Goal: Transaction & Acquisition: Obtain resource

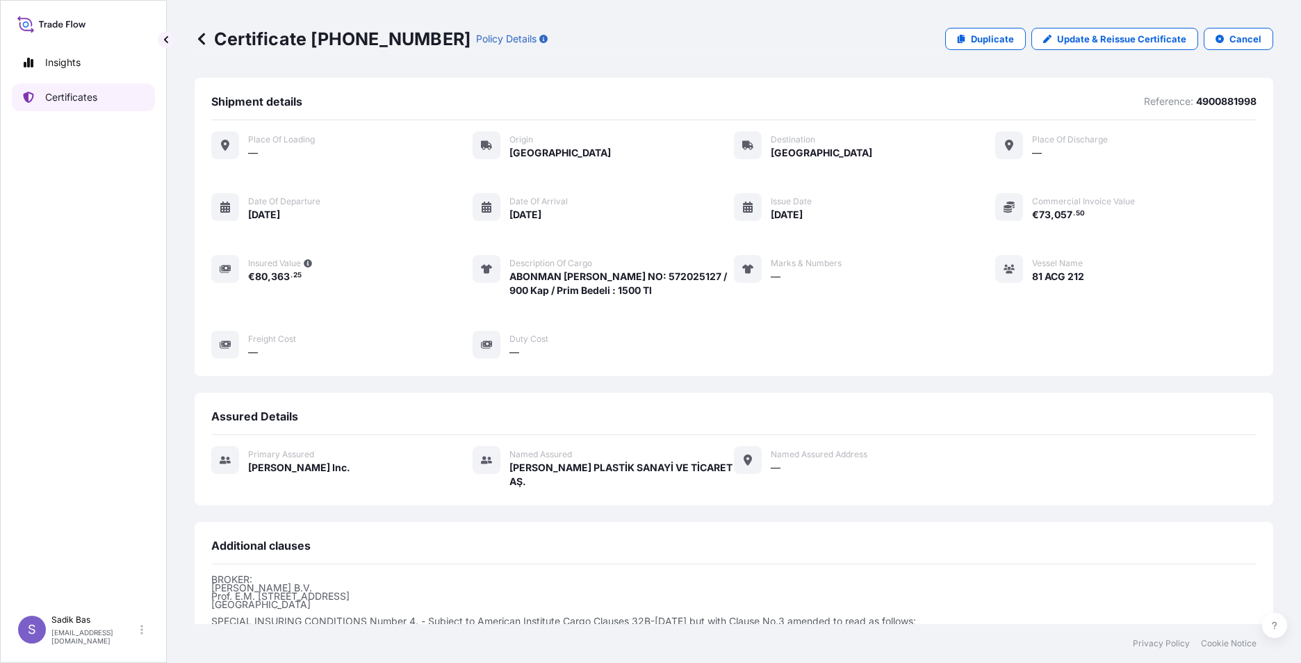
click at [61, 99] on p "Certificates" at bounding box center [71, 97] width 52 height 14
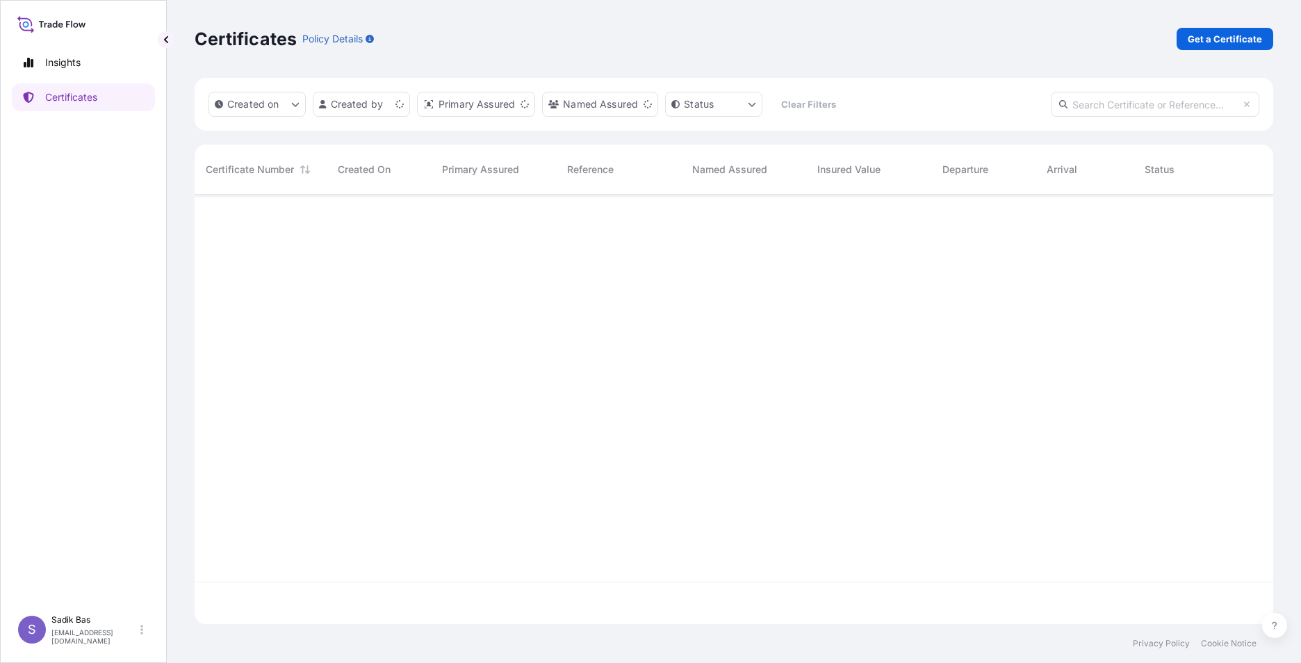
scroll to position [427, 1068]
click at [1219, 33] on p "Get a Certificate" at bounding box center [1224, 39] width 74 height 14
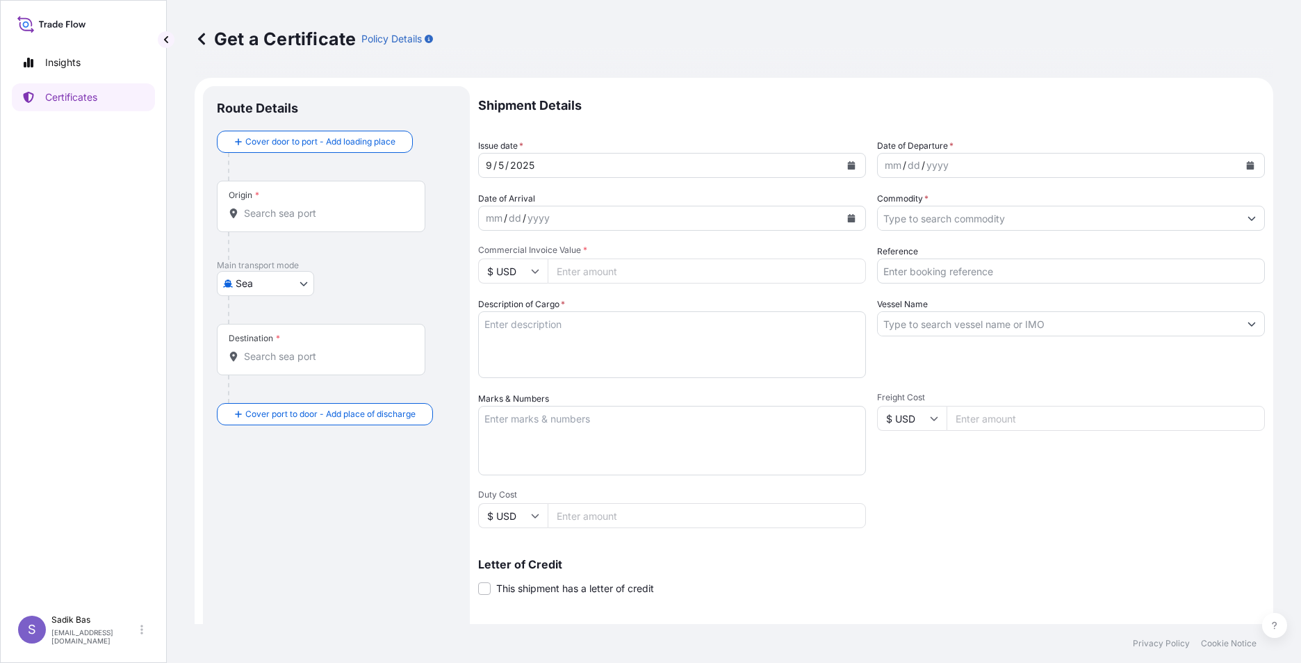
click at [304, 283] on body "Insights Certificates S Sadik Bas [EMAIL_ADDRESS][DOMAIN_NAME] Get a Certificat…" at bounding box center [650, 331] width 1301 height 663
click at [267, 343] on div "Road" at bounding box center [265, 344] width 86 height 25
select select "Road"
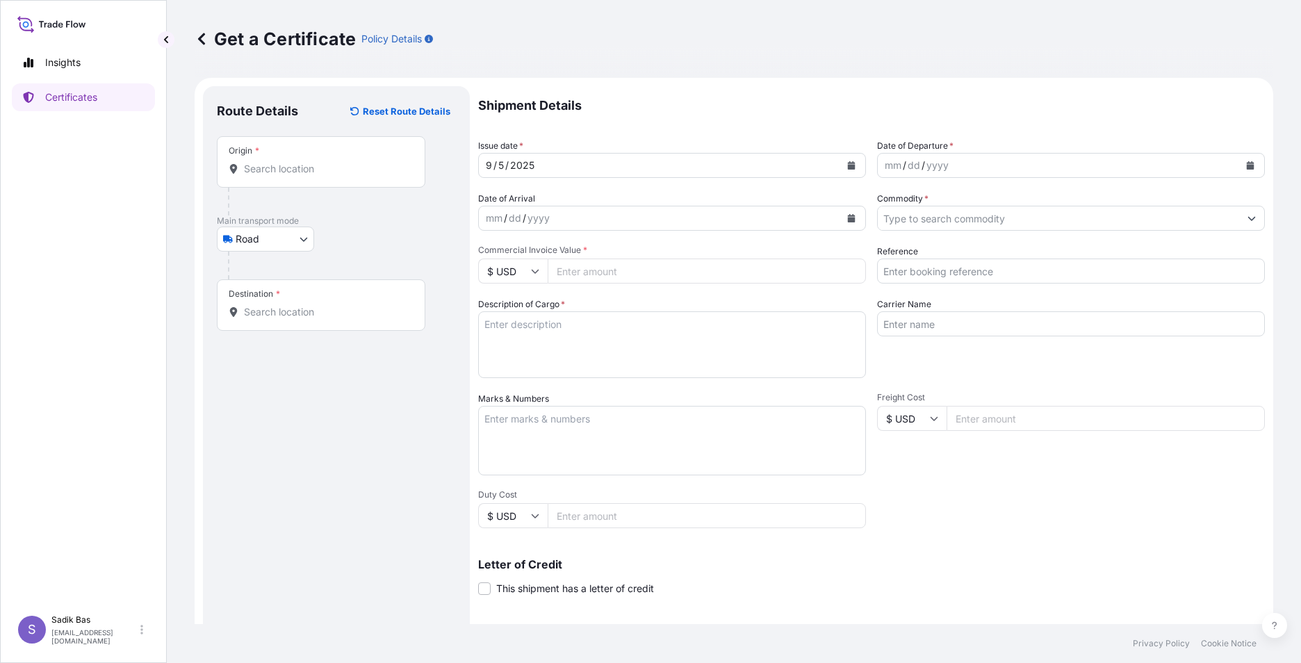
click at [313, 148] on div "Origin *" at bounding box center [321, 161] width 208 height 51
click at [313, 162] on input "Origin *" at bounding box center [326, 169] width 164 height 14
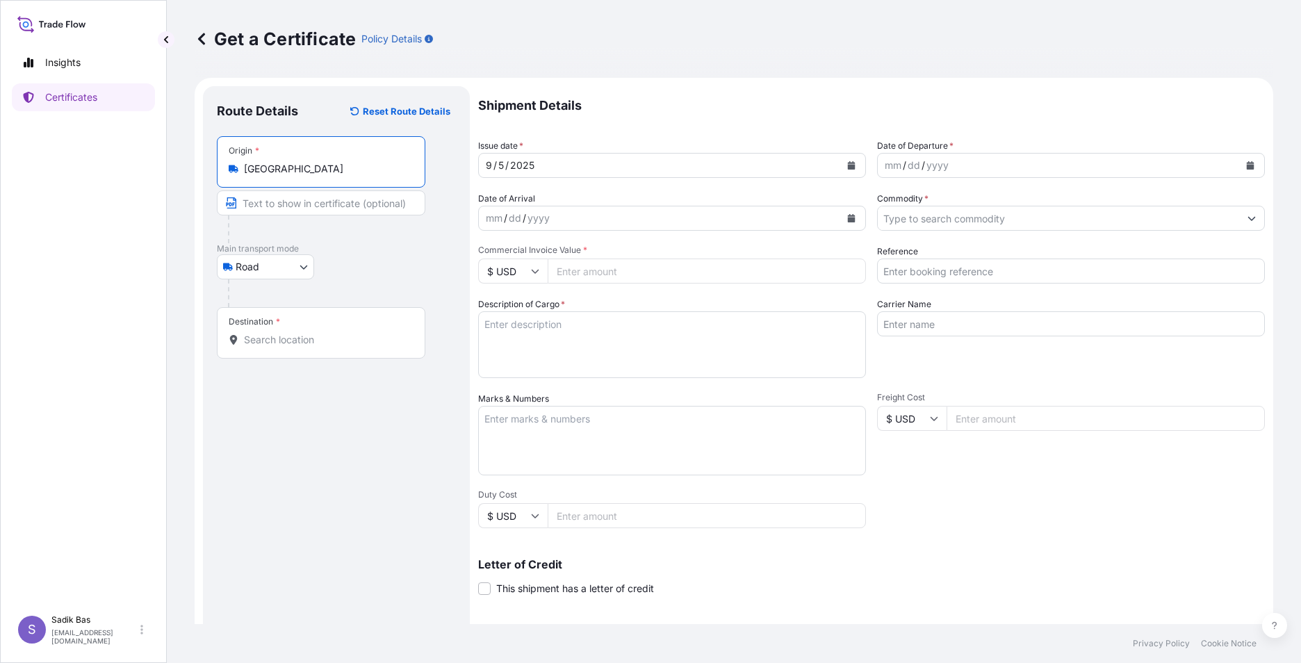
type input "[GEOGRAPHIC_DATA]"
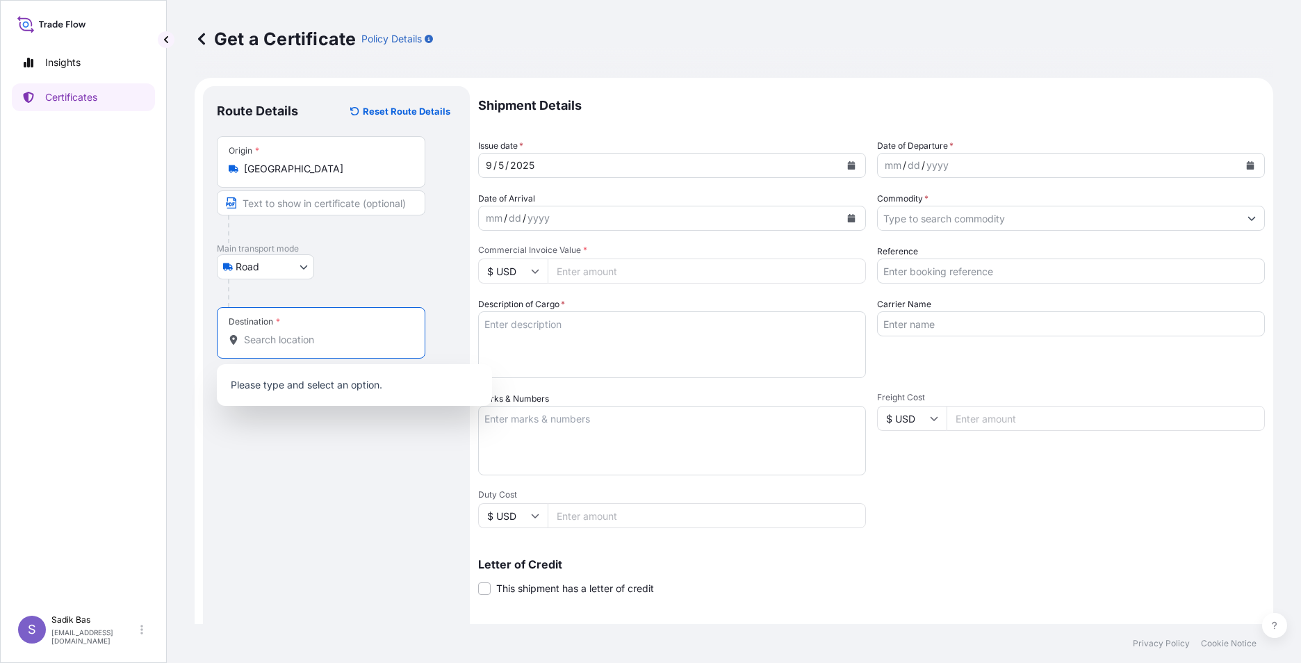
click at [295, 338] on input "Destination *" at bounding box center [326, 340] width 164 height 14
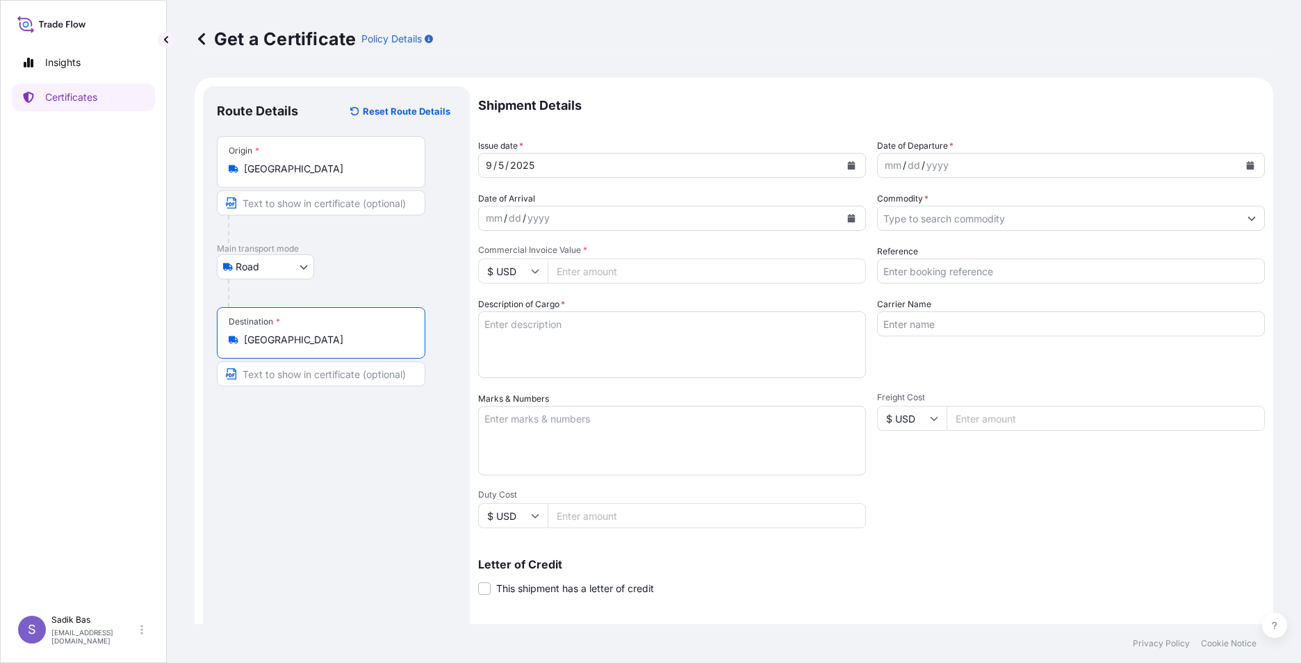
type input "[GEOGRAPHIC_DATA]"
click at [712, 217] on div "mm / dd / yyyy" at bounding box center [659, 218] width 361 height 25
click at [847, 214] on icon "Calendar" at bounding box center [851, 218] width 8 height 8
click at [528, 215] on div "yyyy" at bounding box center [538, 218] width 25 height 17
click at [614, 271] on input "Commercial Invoice Value *" at bounding box center [707, 270] width 318 height 25
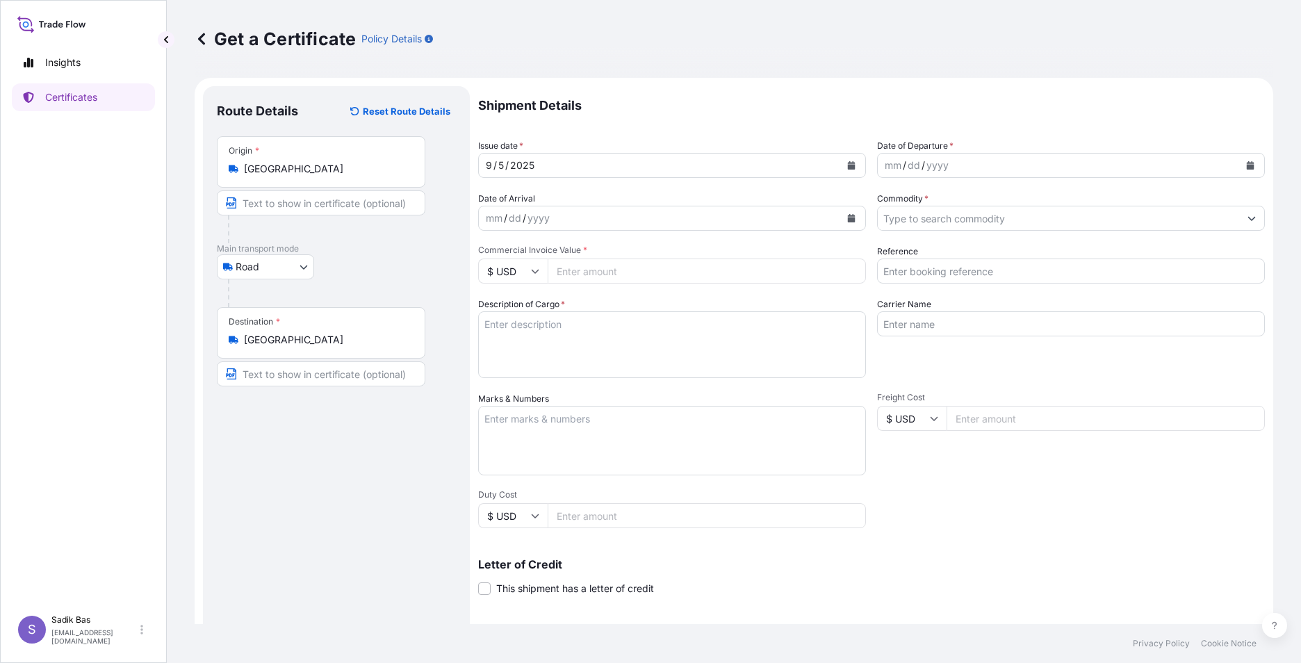
click at [534, 271] on icon at bounding box center [535, 271] width 8 height 8
click at [511, 306] on div "€ EUR" at bounding box center [513, 309] width 58 height 26
type input "€ EUR"
click at [643, 267] on input "Commercial Invoice Value *" at bounding box center [707, 270] width 318 height 25
type input "73057.50"
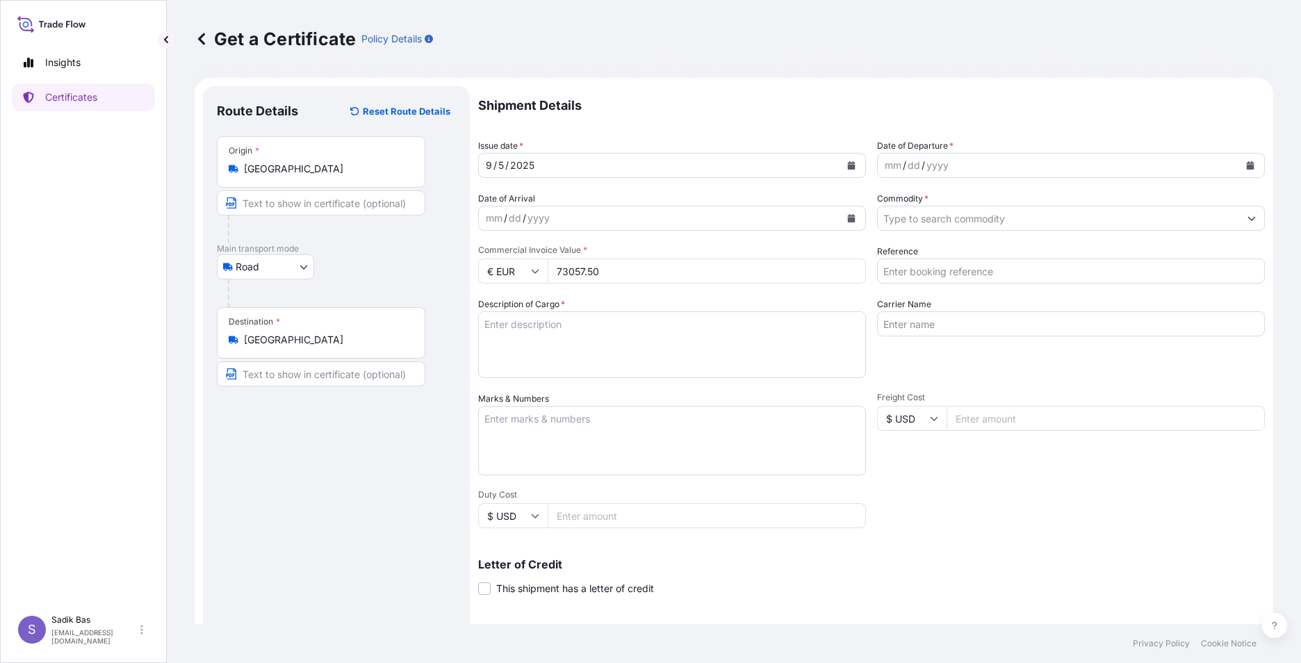
click at [570, 323] on textarea "Description of Cargo *" at bounding box center [672, 344] width 388 height 67
type textarea "Abonman Poliçe No: 572025127 / 900 Kap / Prim: 1500 Tl"
click at [949, 165] on div "mm / dd / yyyy" at bounding box center [1058, 165] width 361 height 25
click at [1239, 160] on button "Calendar" at bounding box center [1250, 165] width 22 height 22
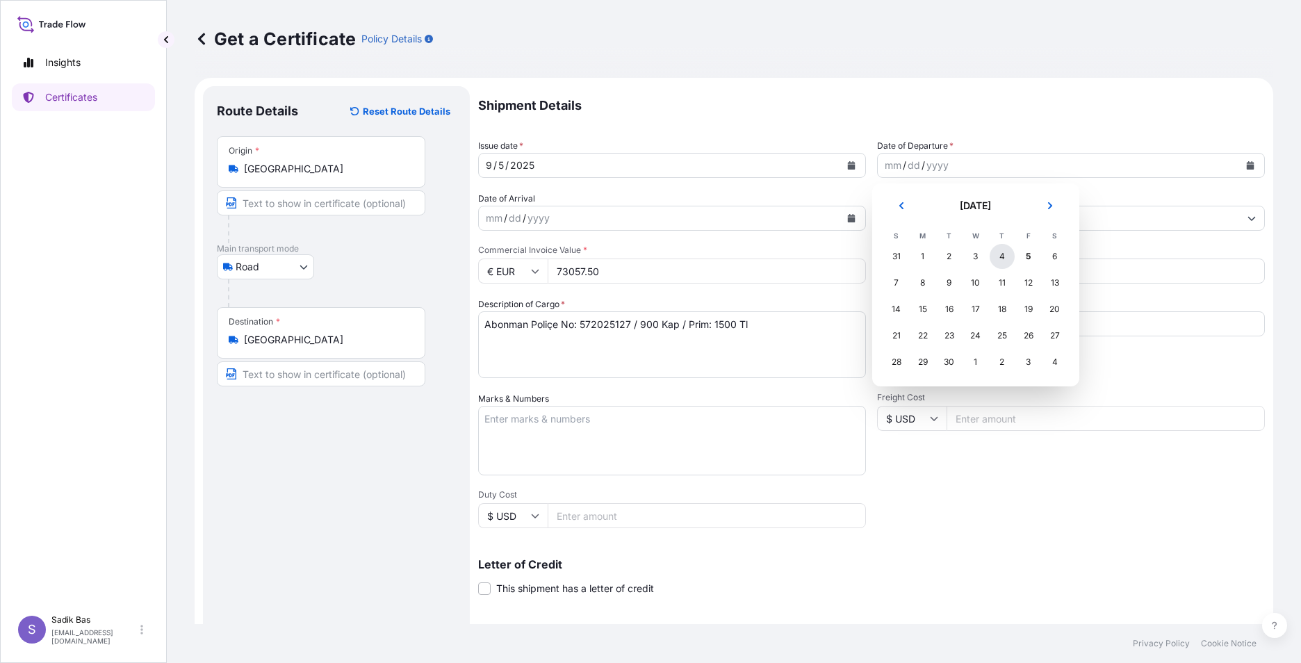
click at [999, 256] on div "4" at bounding box center [1001, 256] width 25 height 25
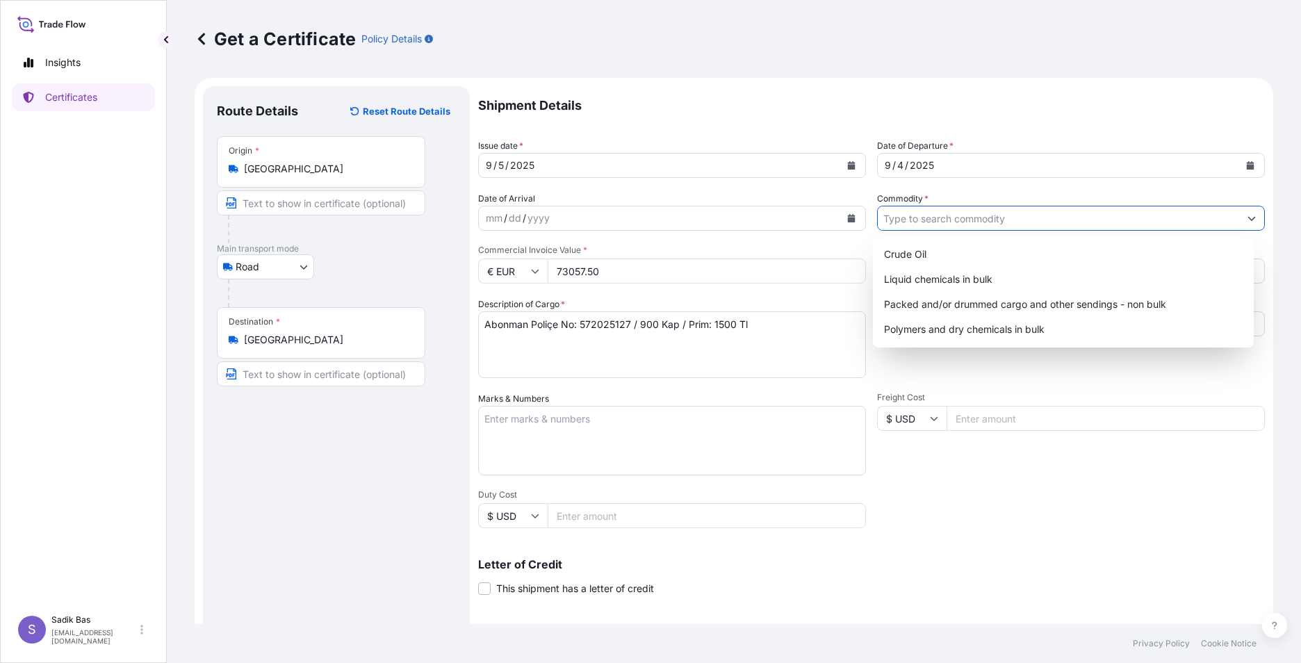
click at [1056, 219] on input "Commodity *" at bounding box center [1058, 218] width 361 height 25
click at [1012, 299] on div "Packed and/or drummed cargo and other sendings - non bulk" at bounding box center [1063, 304] width 370 height 25
type input "Packed and/or drummed cargo and other sendings - non bulk"
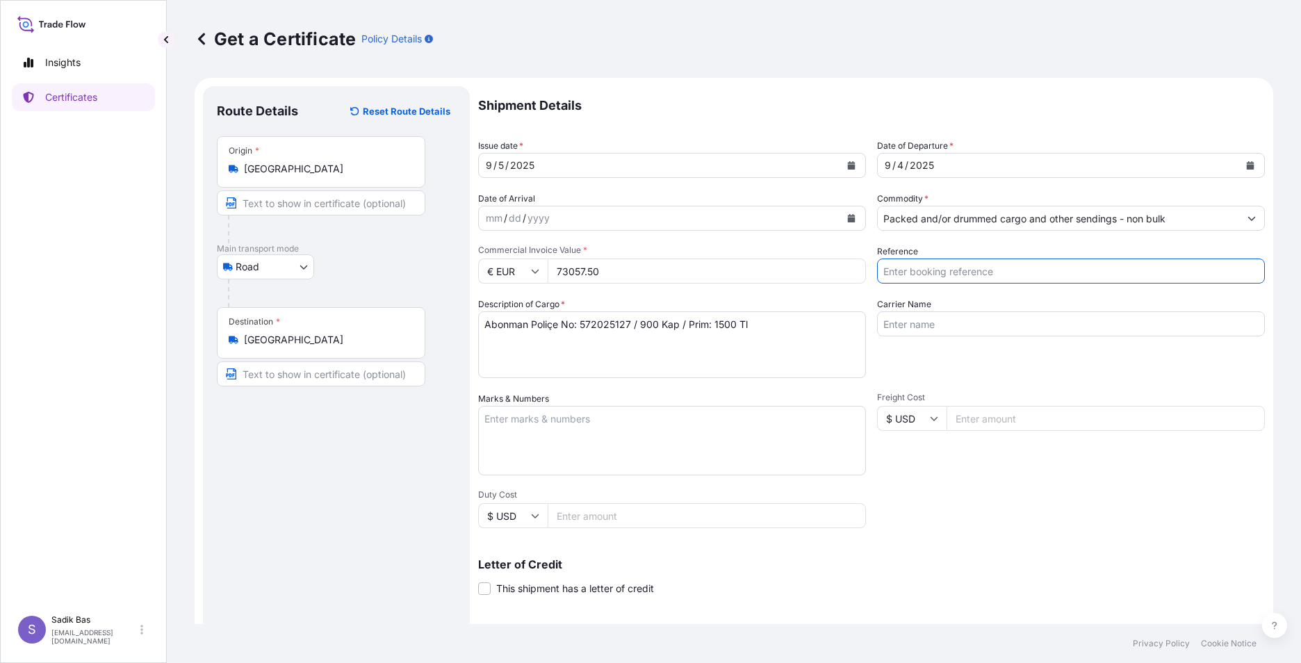
click at [989, 271] on input "Reference" at bounding box center [1071, 270] width 388 height 25
paste input "4900879022"
type input "4900879022"
click at [987, 315] on input "Carrier Name" at bounding box center [1071, 323] width 388 height 25
click at [983, 322] on input "Carrier Name" at bounding box center [1071, 323] width 388 height 25
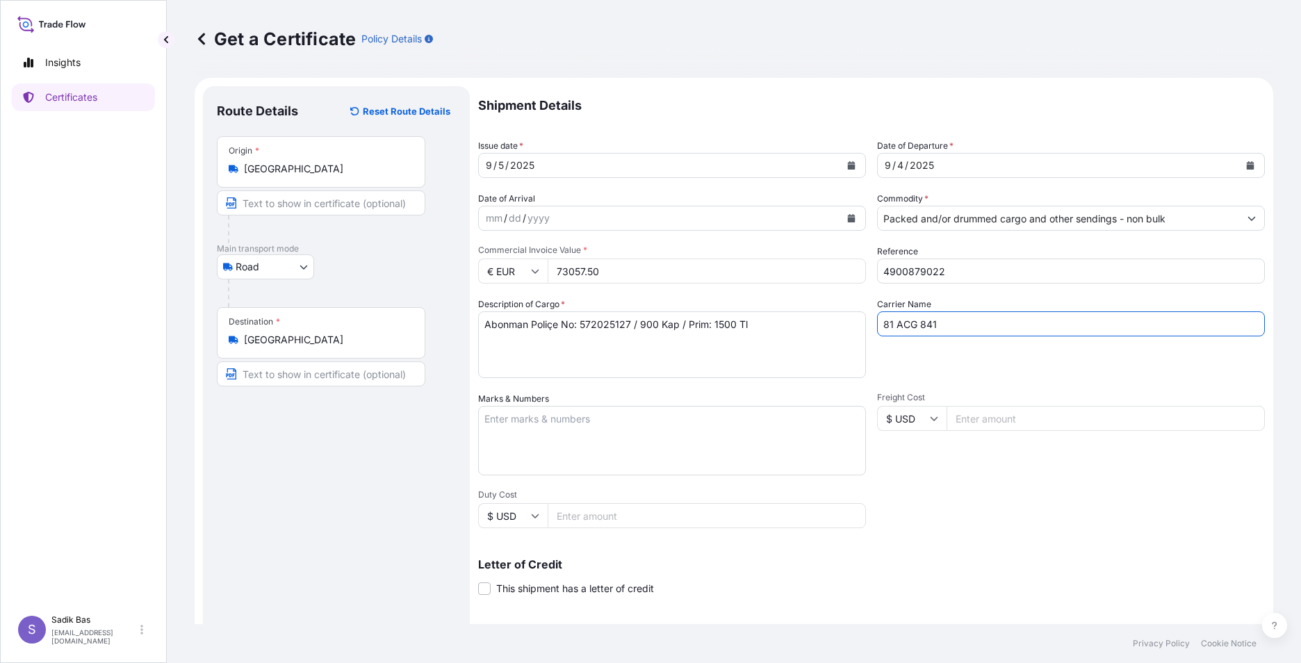
type input "81 ACG 841"
click at [589, 420] on textarea "Marks & Numbers" at bounding box center [672, 440] width 388 height 69
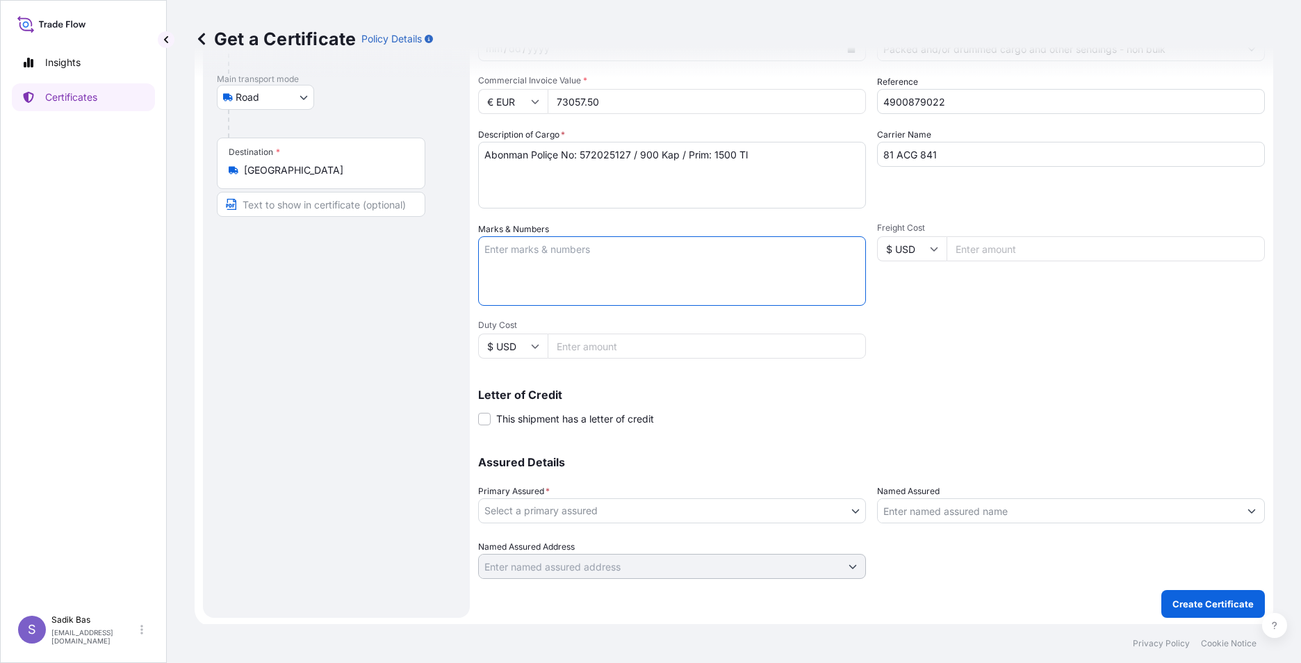
scroll to position [172, 0]
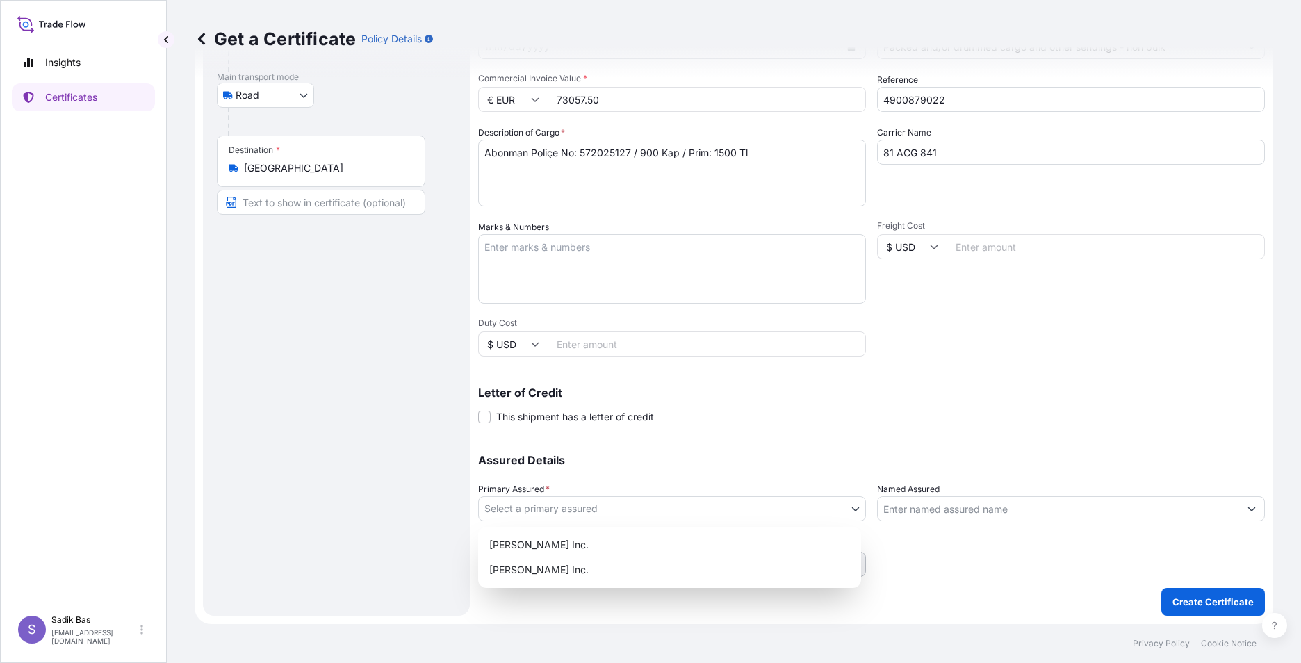
click at [617, 507] on body "Insights Certificates S Sadik Bas [EMAIL_ADDRESS][DOMAIN_NAME] Get a Certificat…" at bounding box center [650, 331] width 1301 height 663
click at [591, 545] on div "[PERSON_NAME] Inc." at bounding box center [670, 544] width 372 height 25
select select "32057"
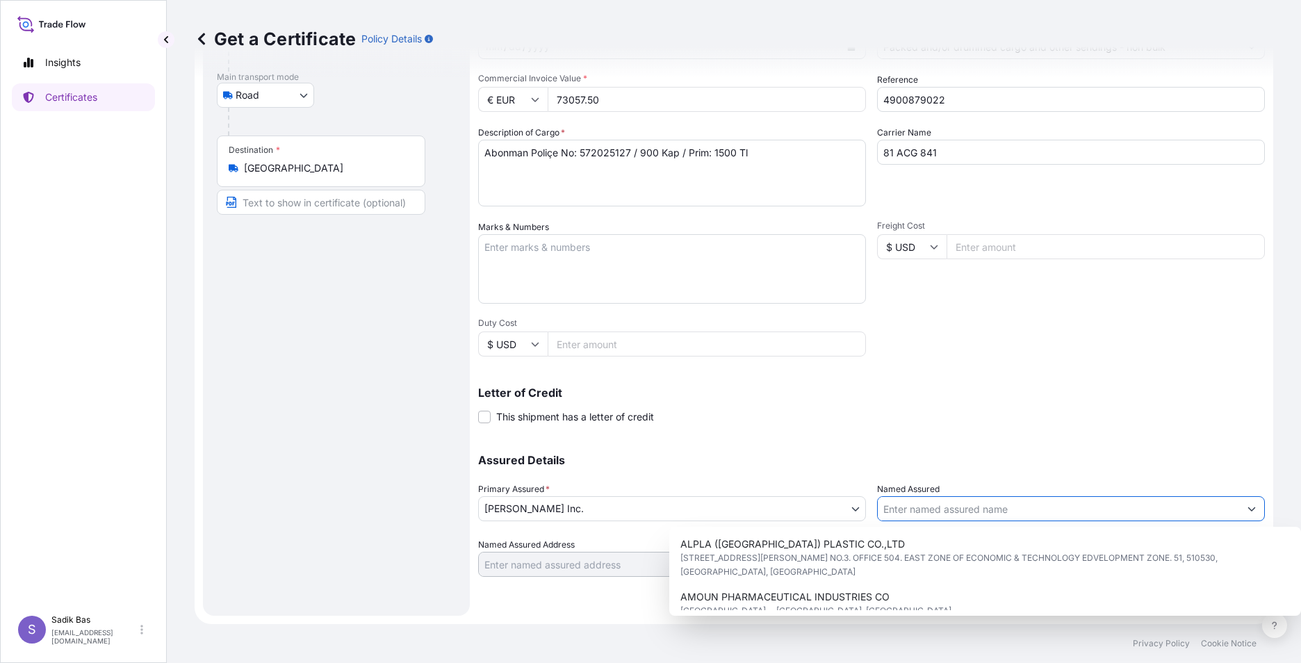
scroll to position [0, 0]
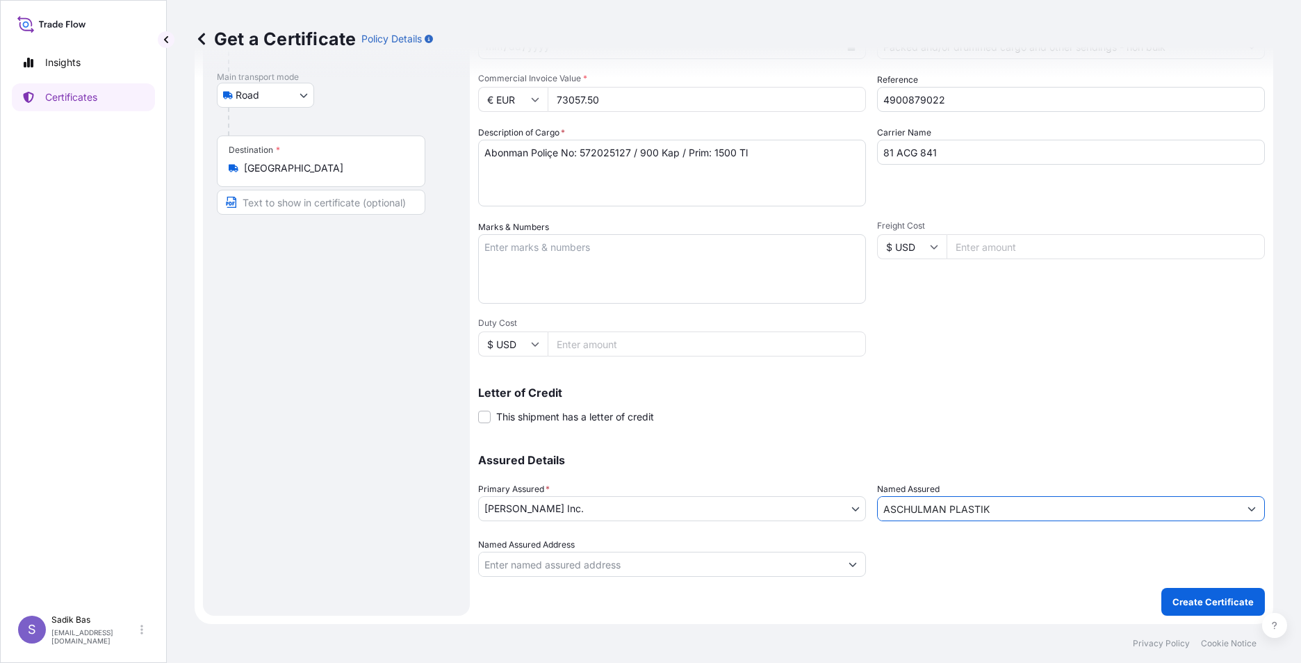
type input "ASCHULMAN PLASTIK"
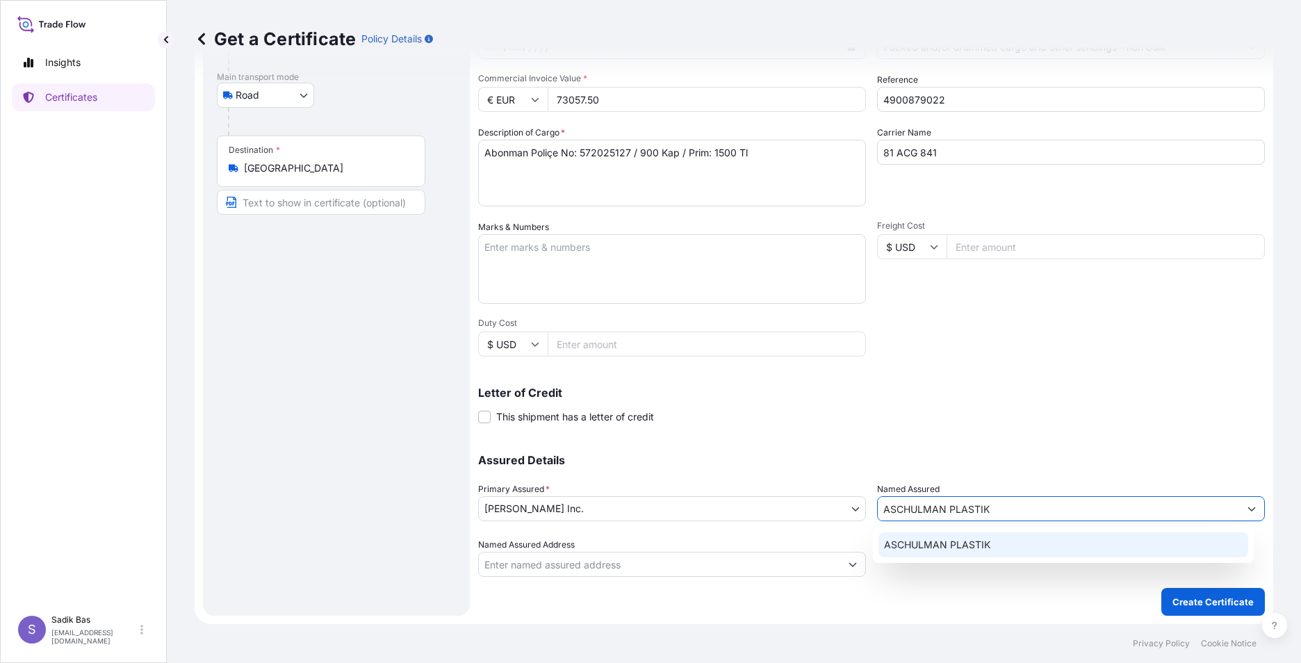
click at [1033, 548] on div "ASCHULMAN PLASTIK" at bounding box center [1063, 544] width 370 height 25
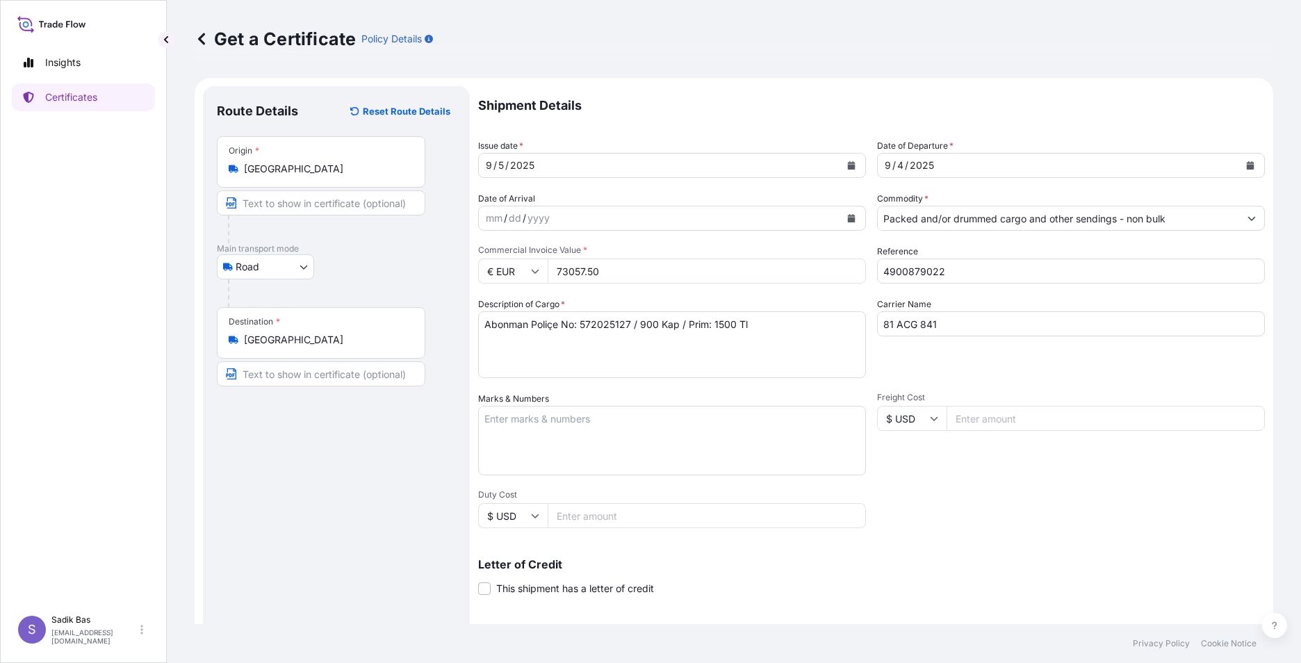
scroll to position [172, 0]
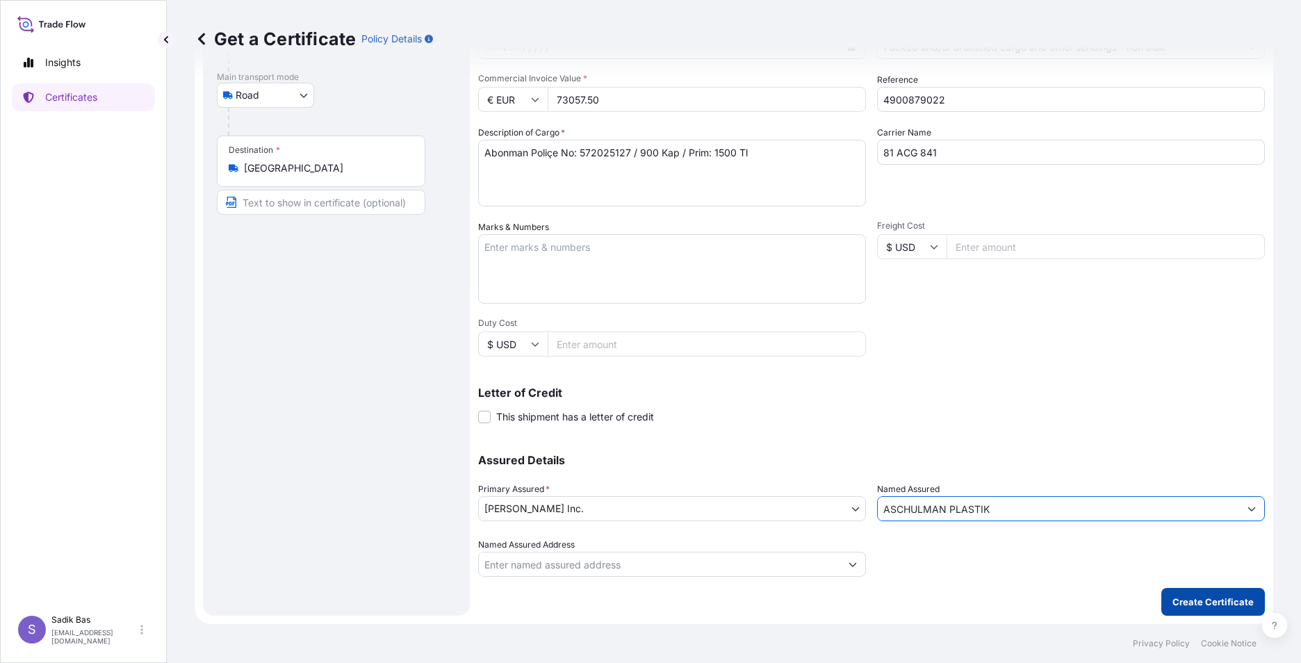
click at [1183, 598] on p "Create Certificate" at bounding box center [1212, 602] width 81 height 14
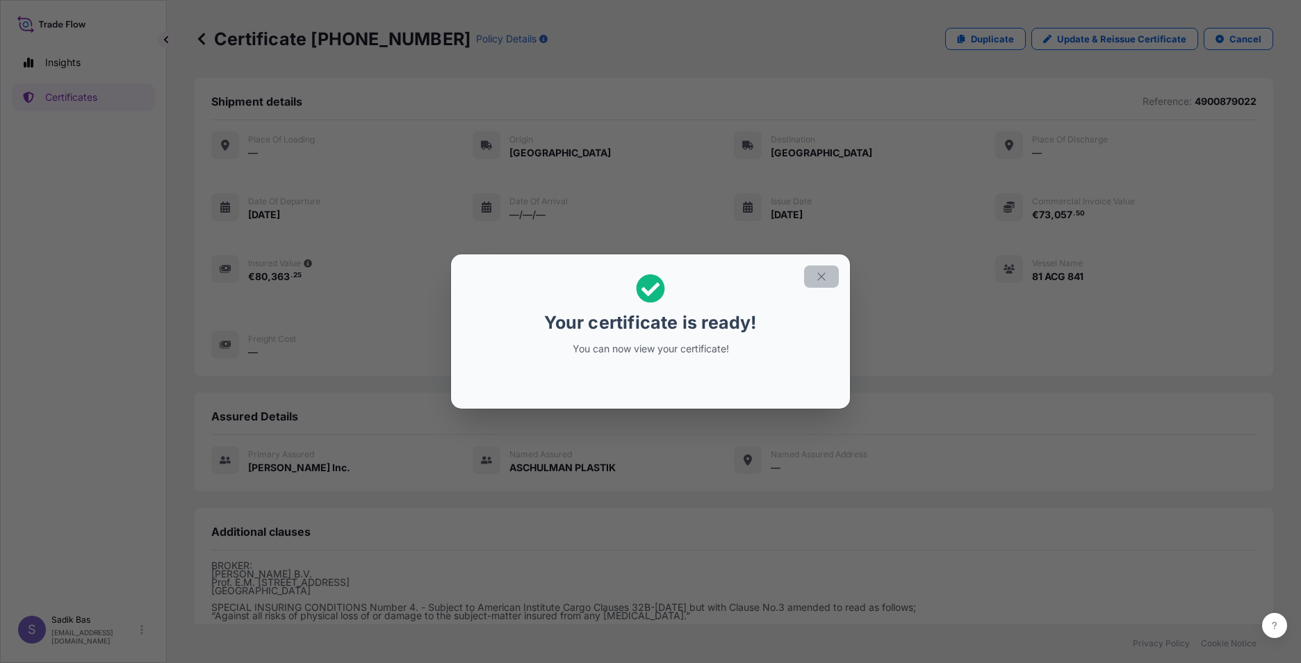
click at [821, 274] on icon "button" at bounding box center [821, 276] width 13 height 13
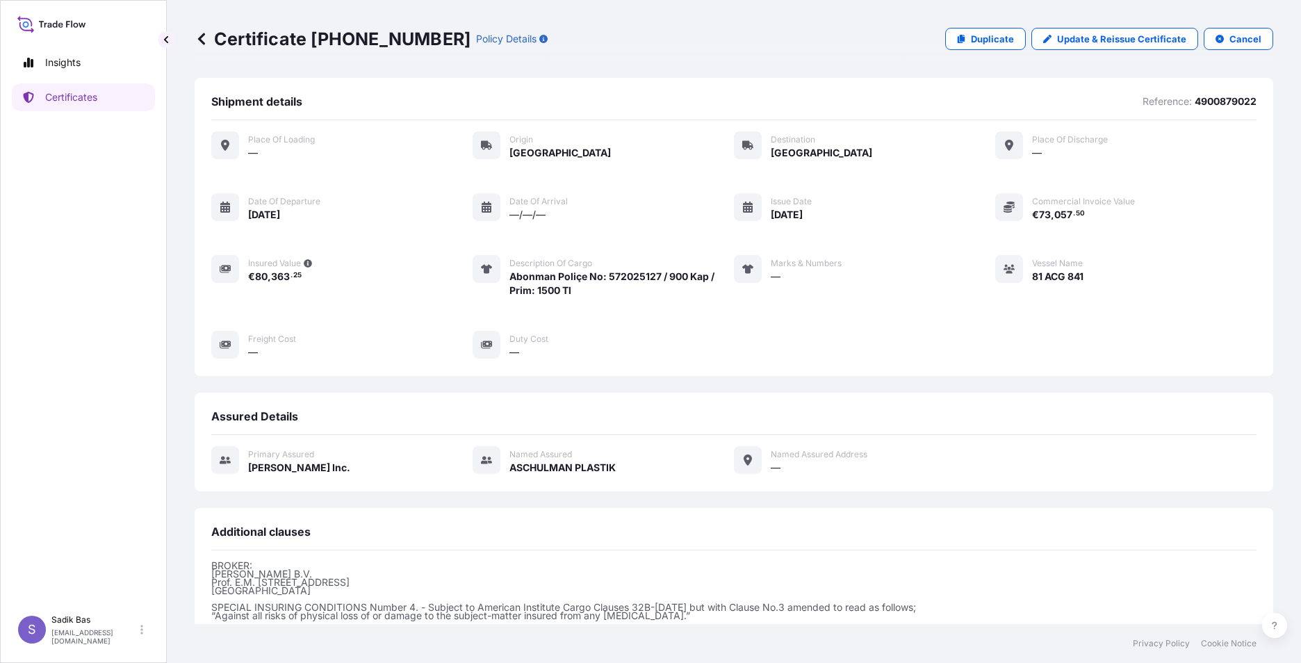
scroll to position [159, 0]
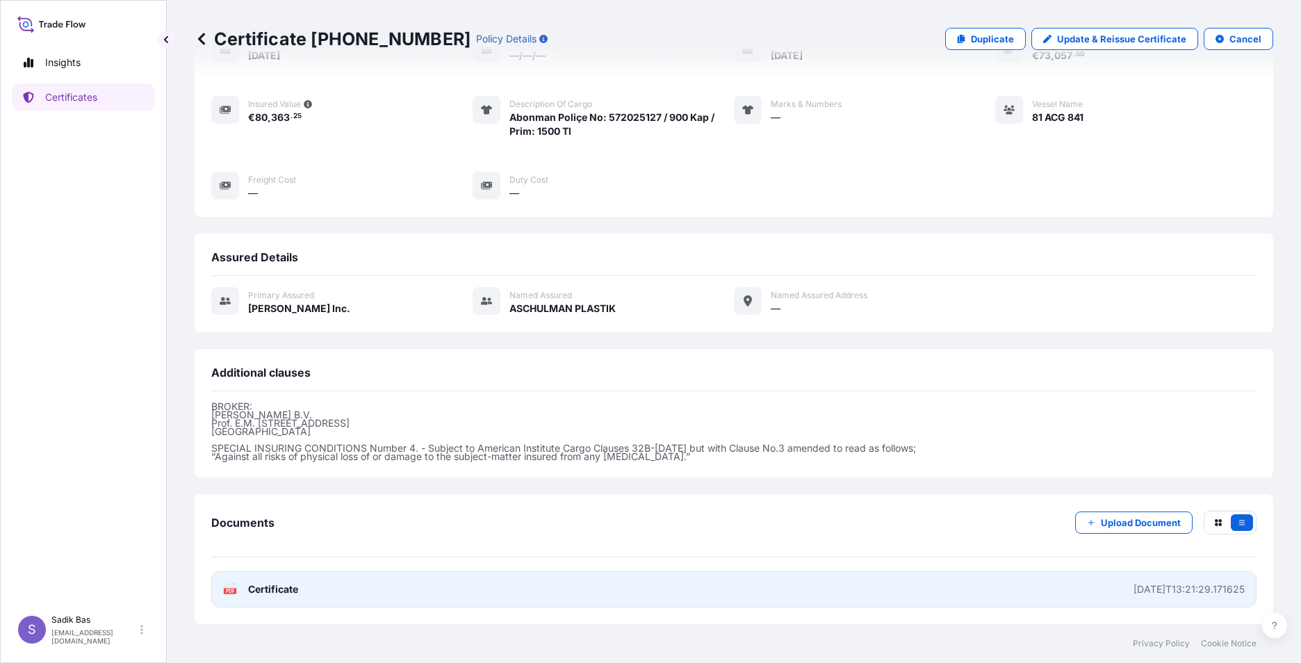
click at [248, 589] on span "Certificate" at bounding box center [273, 589] width 50 height 14
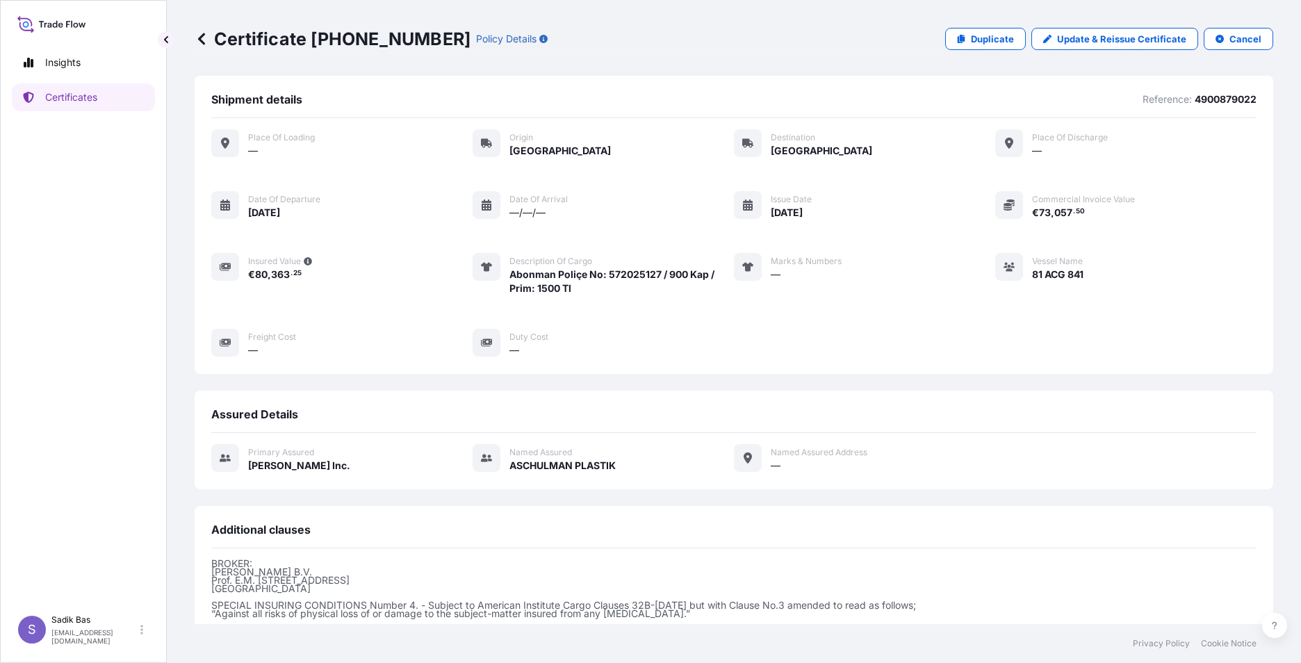
scroll to position [0, 0]
click at [962, 34] on link "Duplicate" at bounding box center [985, 39] width 81 height 22
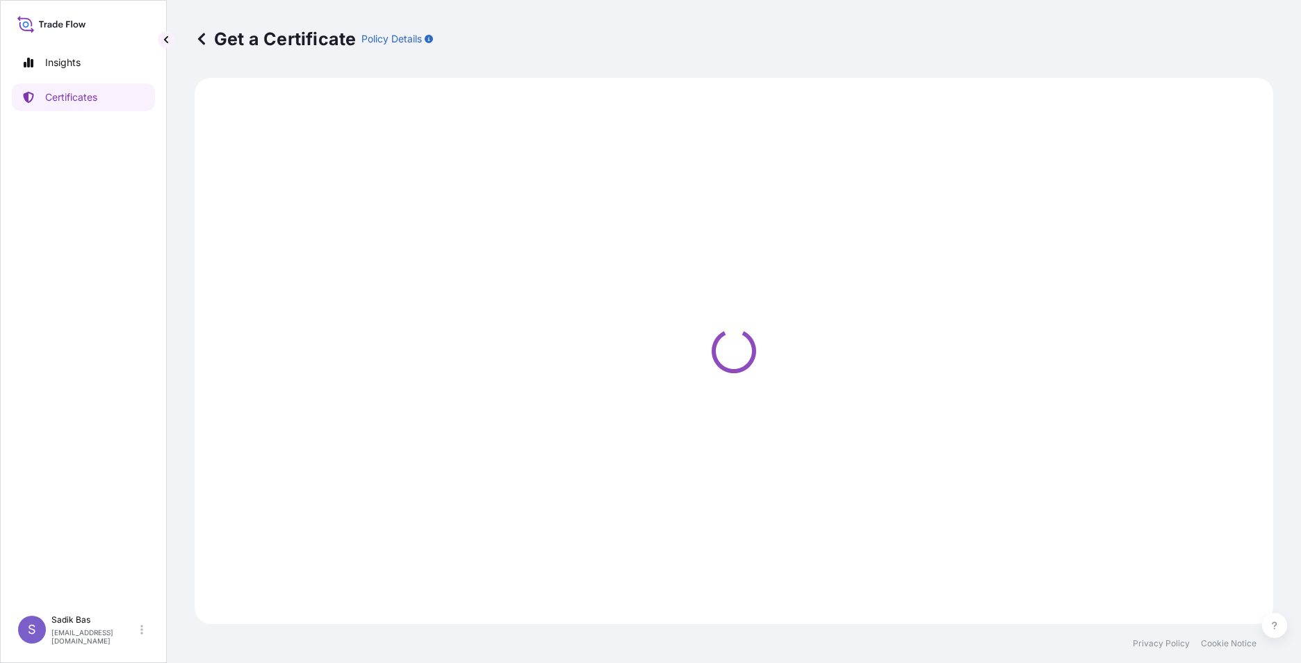
select select "Road"
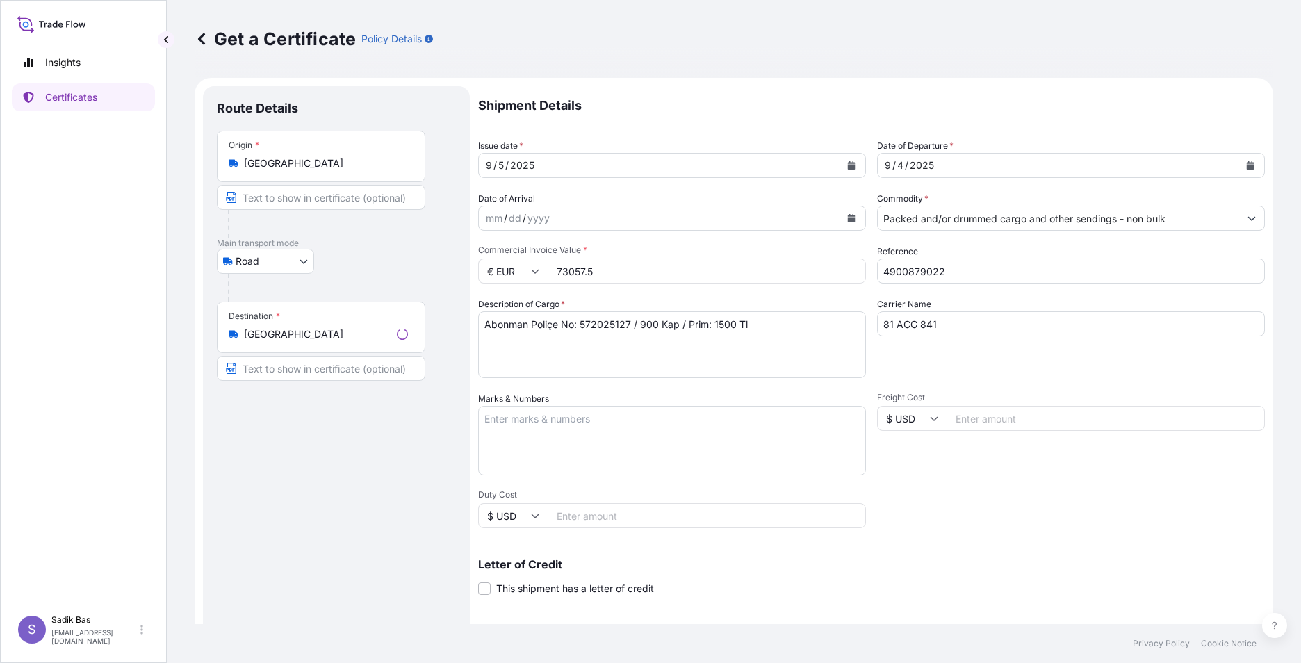
select select "32057"
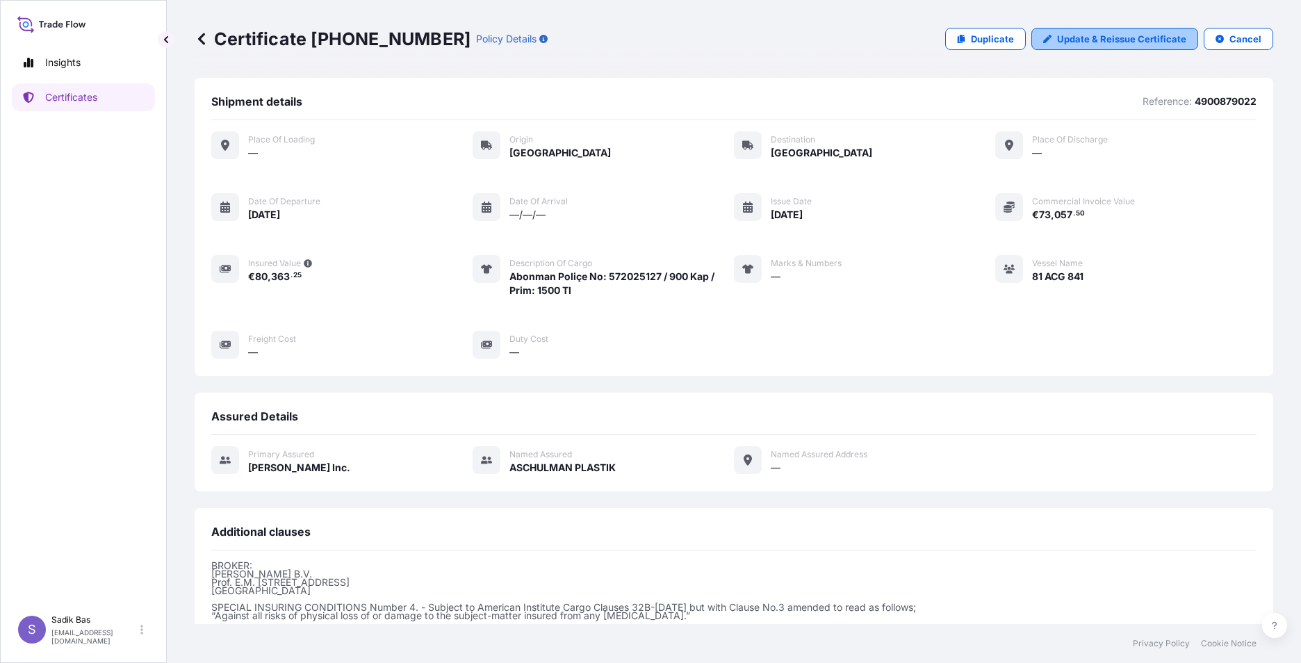
click at [1121, 39] on p "Update & Reissue Certificate" at bounding box center [1121, 39] width 129 height 14
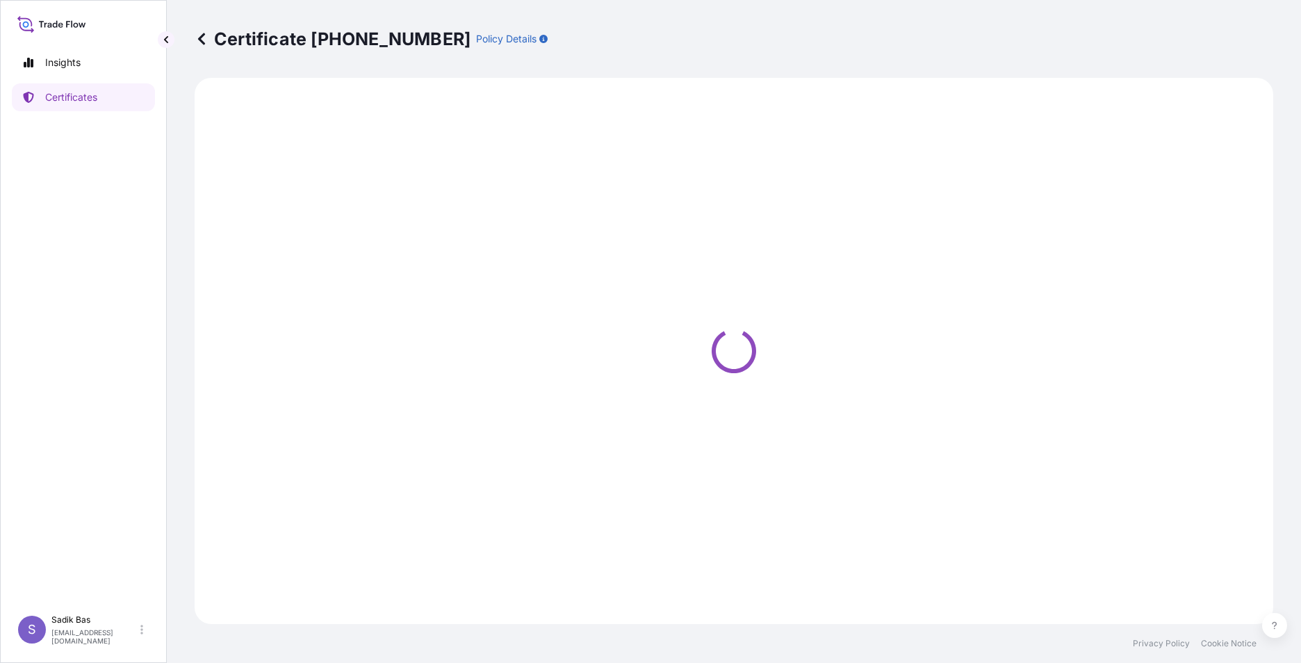
select select "Road"
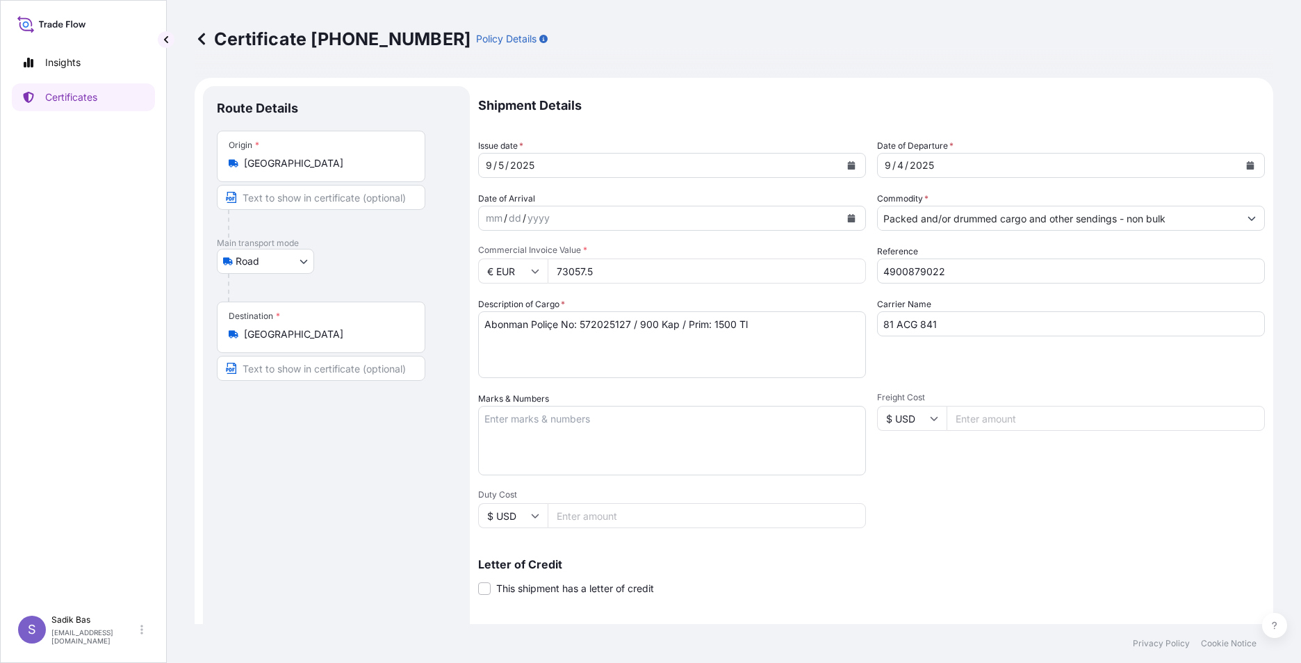
select select "32057"
click at [596, 268] on input "73057.5" at bounding box center [707, 270] width 318 height 25
click at [618, 270] on input "73057.5" at bounding box center [707, 270] width 318 height 25
